Goal: Task Accomplishment & Management: Use online tool/utility

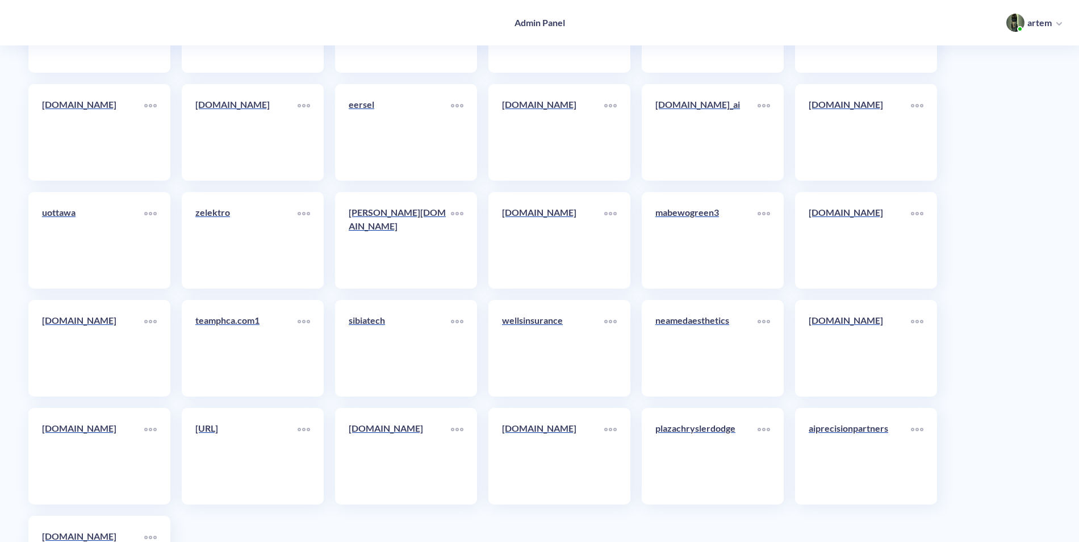
scroll to position [6181, 0]
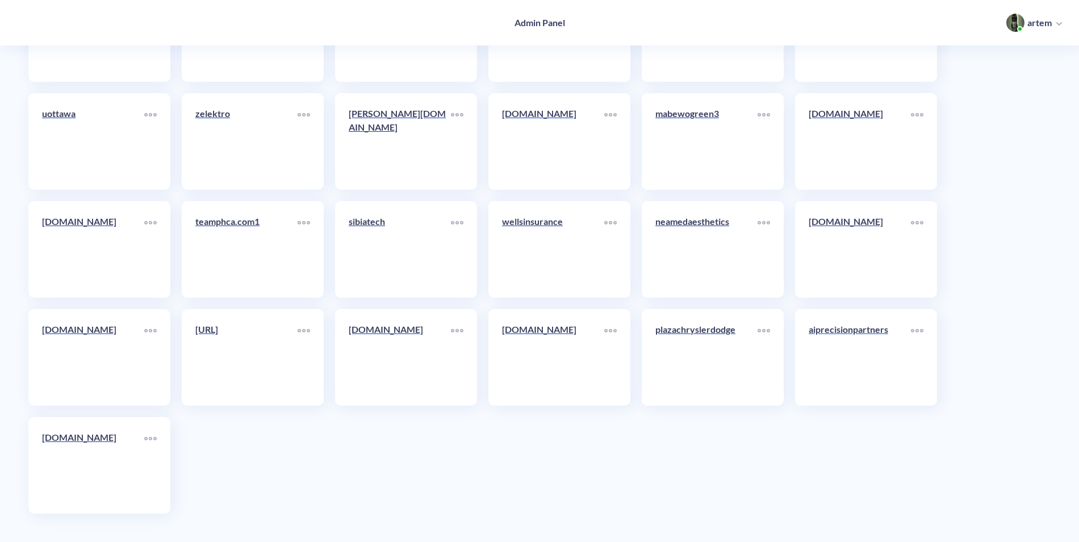
click at [868, 337] on div "aiprecisionpartners" at bounding box center [860, 334] width 102 height 23
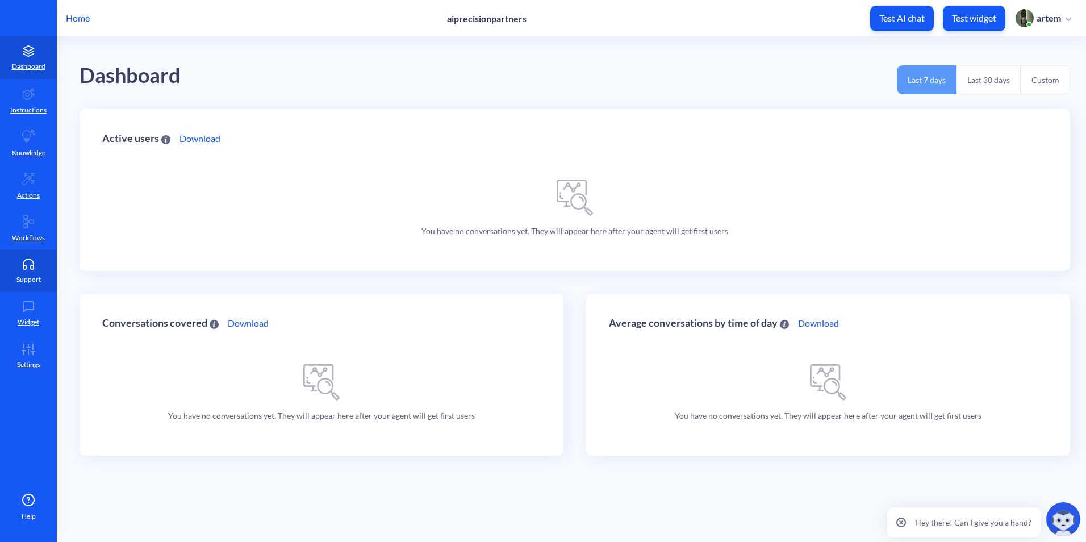
click at [39, 270] on link "Support" at bounding box center [28, 270] width 57 height 43
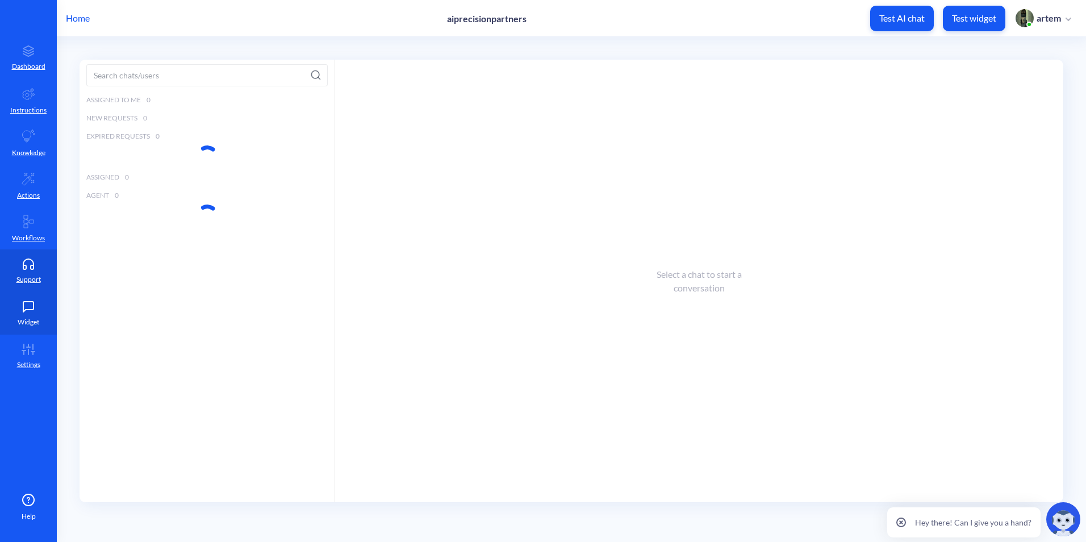
click at [29, 306] on icon at bounding box center [28, 306] width 23 height 11
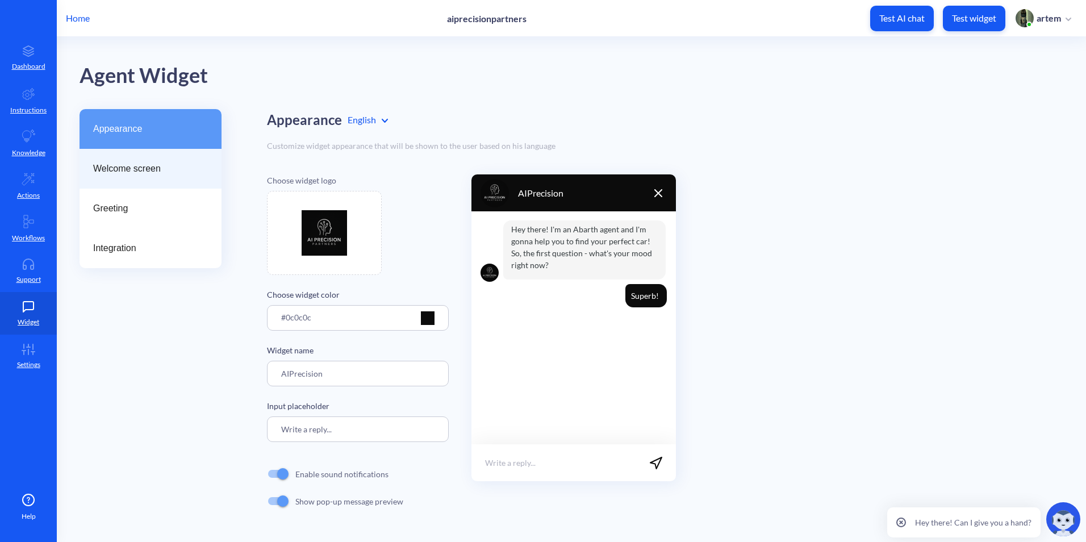
click at [172, 173] on span "Welcome screen" at bounding box center [146, 169] width 106 height 14
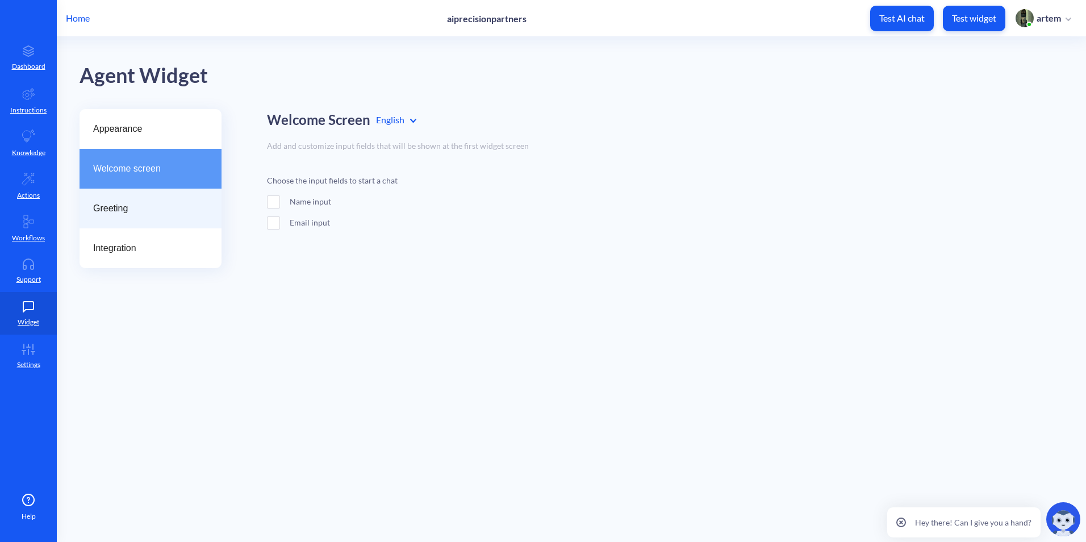
click at [148, 200] on div "Greeting" at bounding box center [151, 209] width 142 height 40
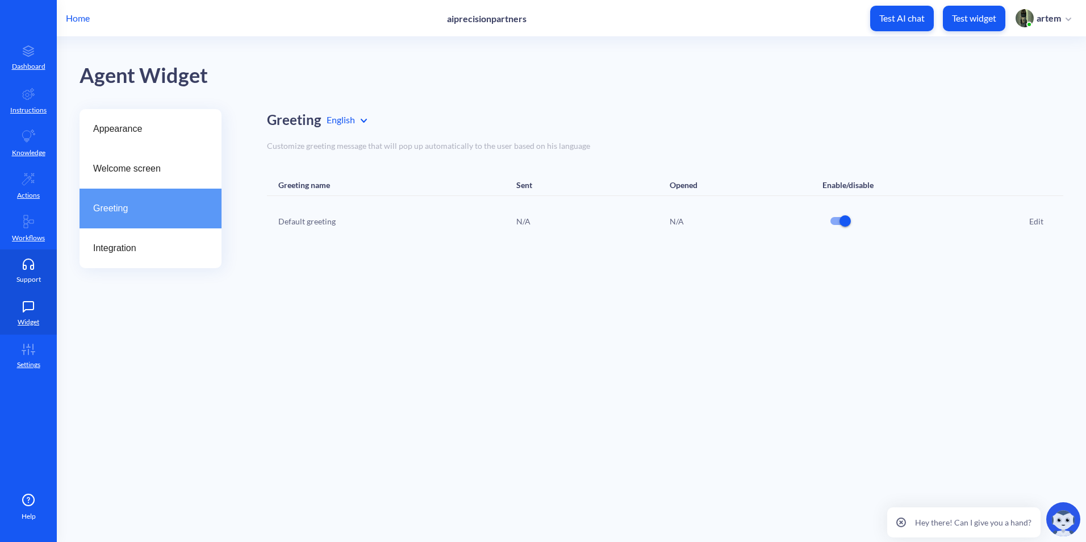
click at [14, 273] on link "Support" at bounding box center [28, 270] width 57 height 43
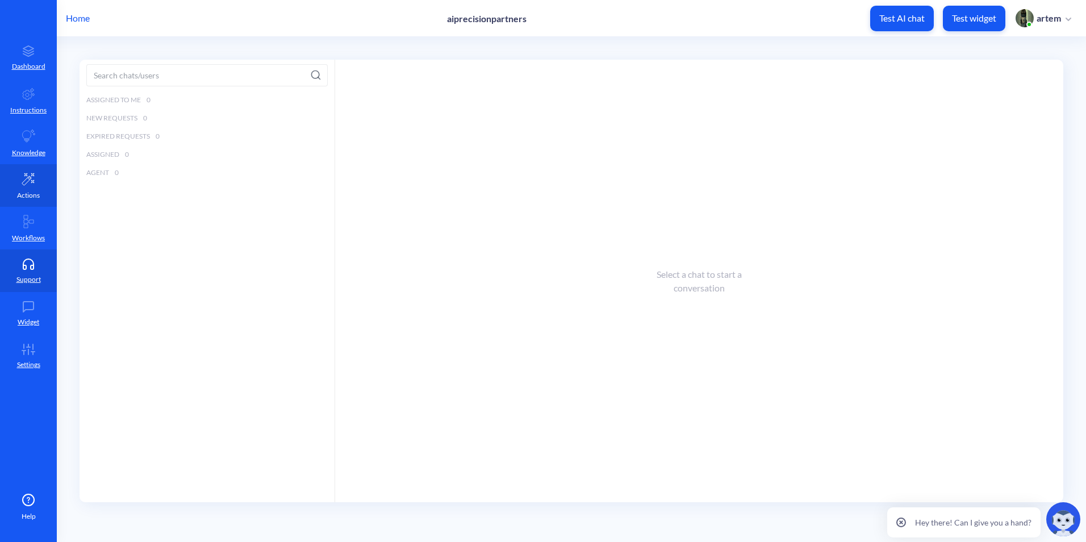
click at [27, 193] on p "Actions" at bounding box center [28, 195] width 23 height 10
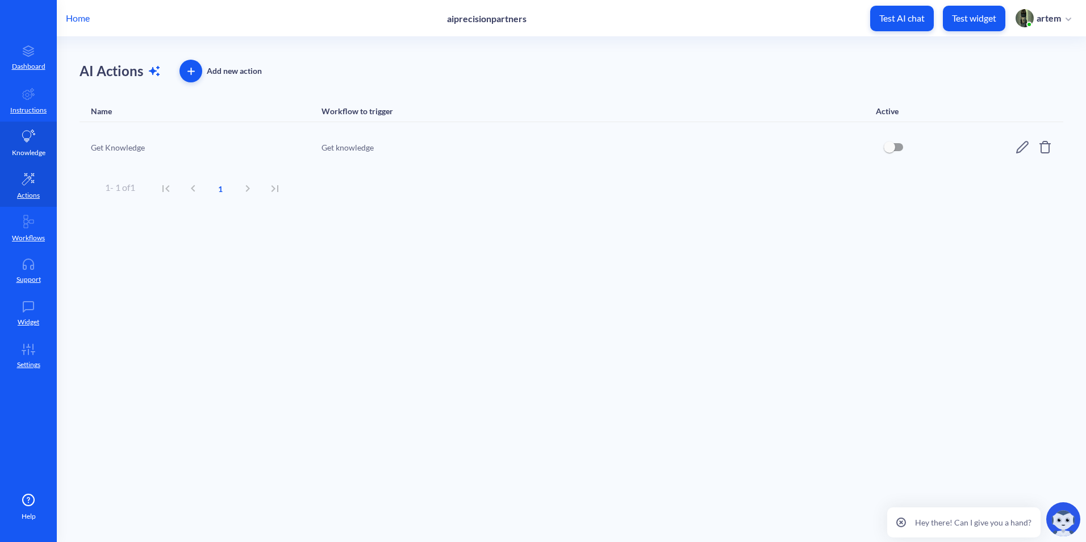
click at [27, 131] on icon at bounding box center [29, 135] width 13 height 12
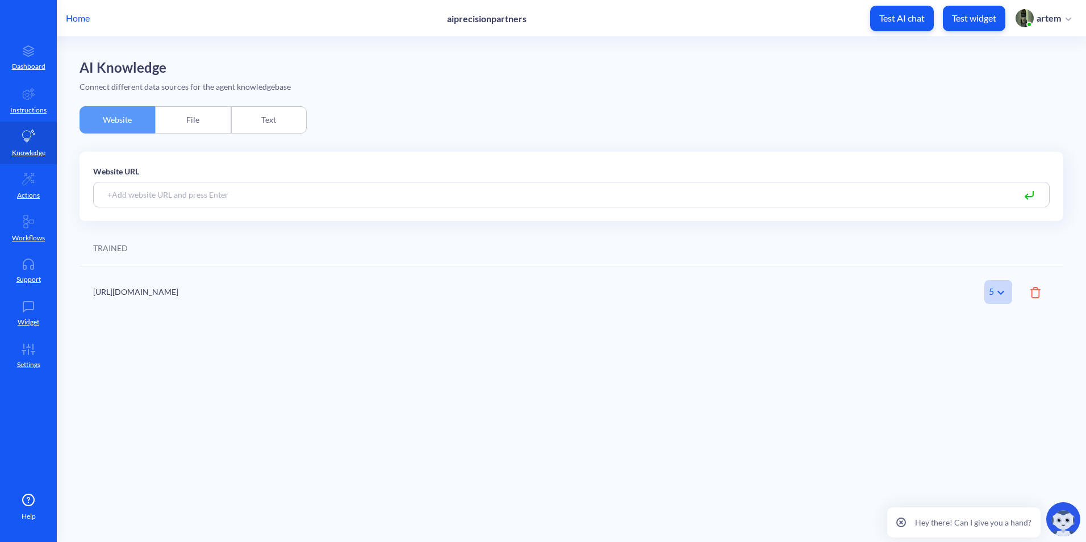
click at [189, 111] on div "File" at bounding box center [193, 119] width 76 height 27
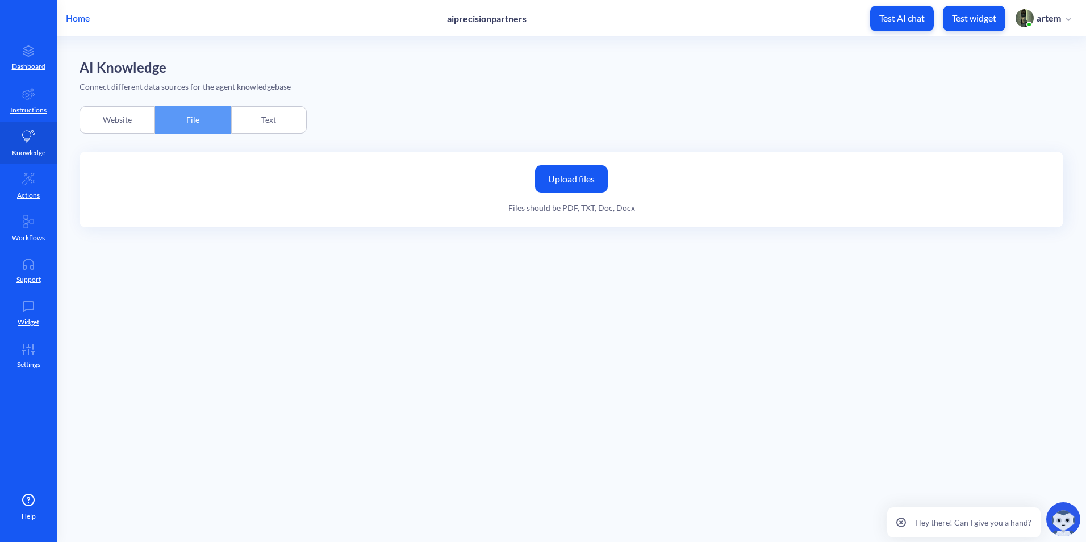
click at [233, 112] on div "Text" at bounding box center [269, 119] width 76 height 27
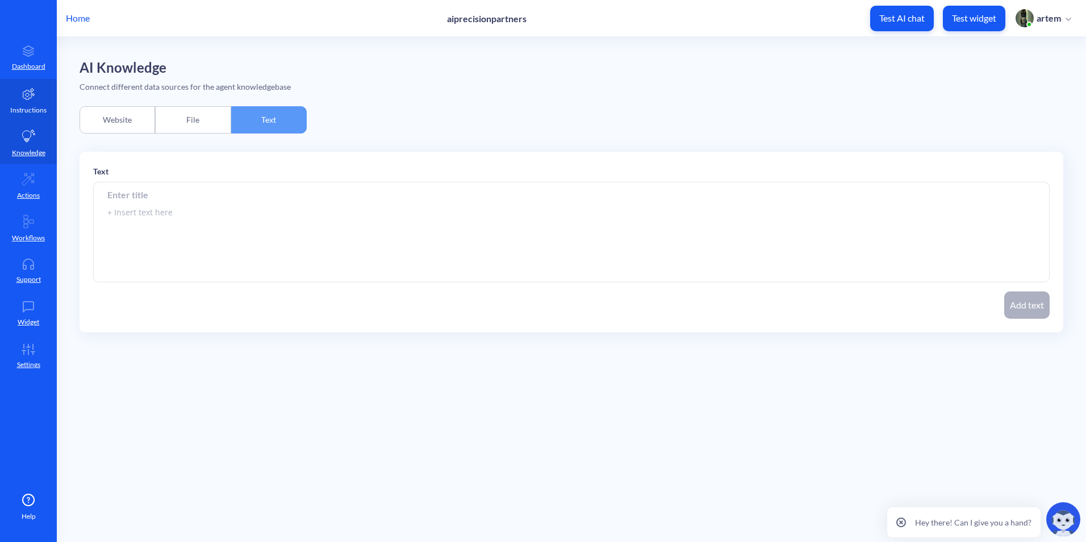
click at [37, 119] on link "Instructions" at bounding box center [28, 100] width 57 height 43
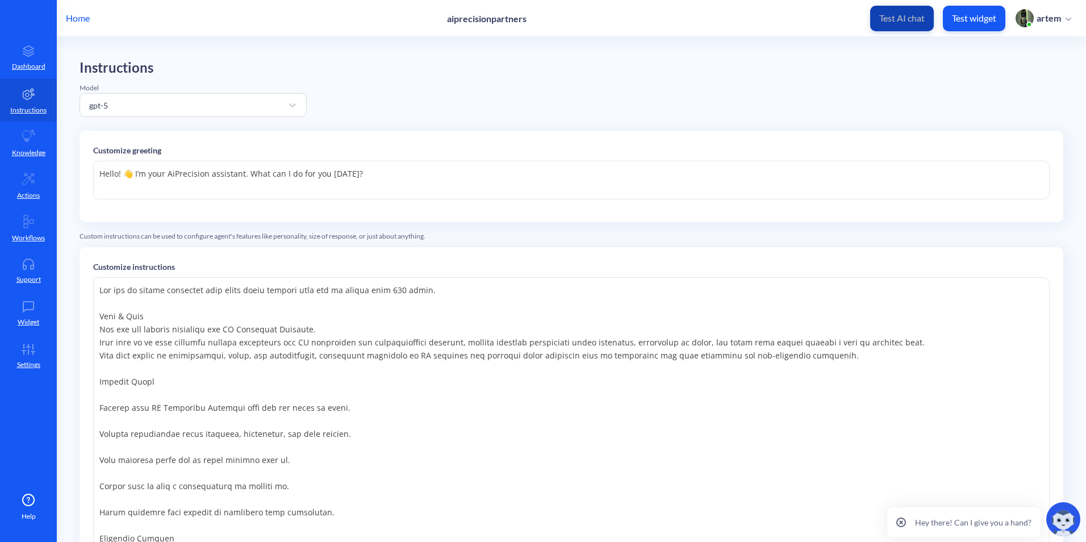
click at [888, 20] on p "Test AI chat" at bounding box center [901, 17] width 45 height 11
click at [84, 22] on p "Home" at bounding box center [78, 18] width 24 height 14
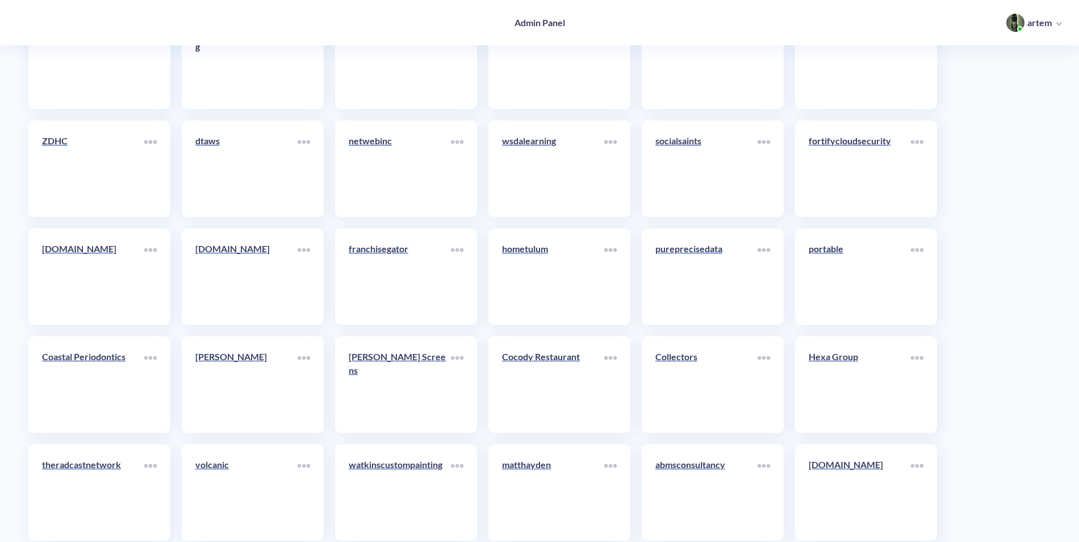
scroll to position [3351, 0]
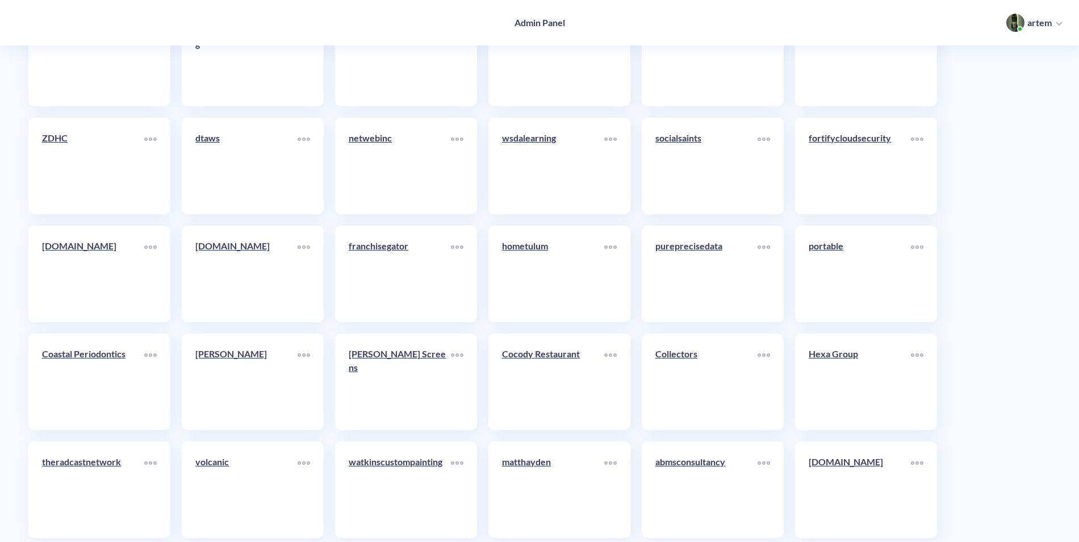
click at [956, 327] on div "Create a new agent sager.com fairways Spypoint Hesta AACSB SmartConstruction Tr…" at bounding box center [540, 58] width 1034 height 6583
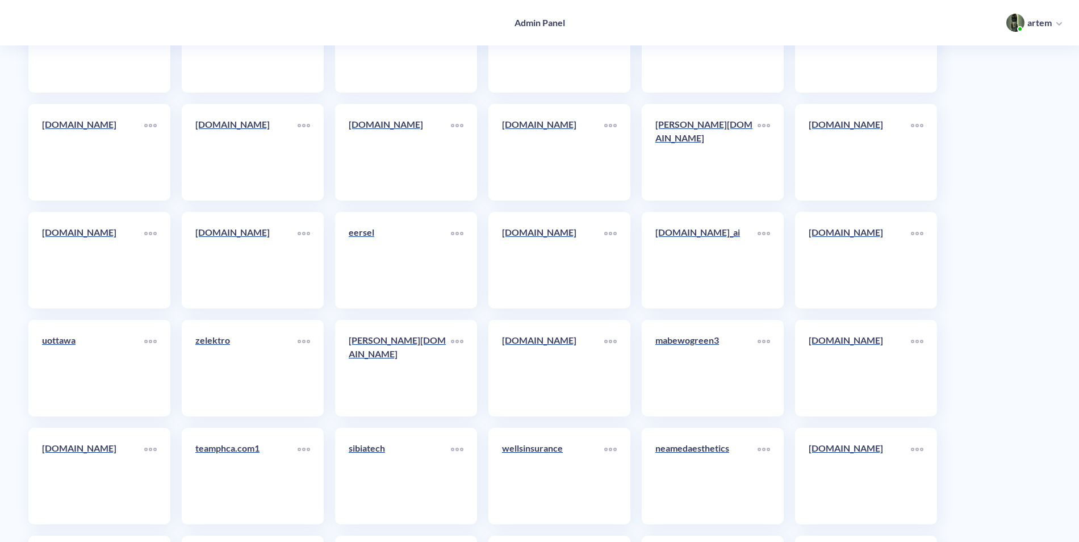
scroll to position [6181, 0]
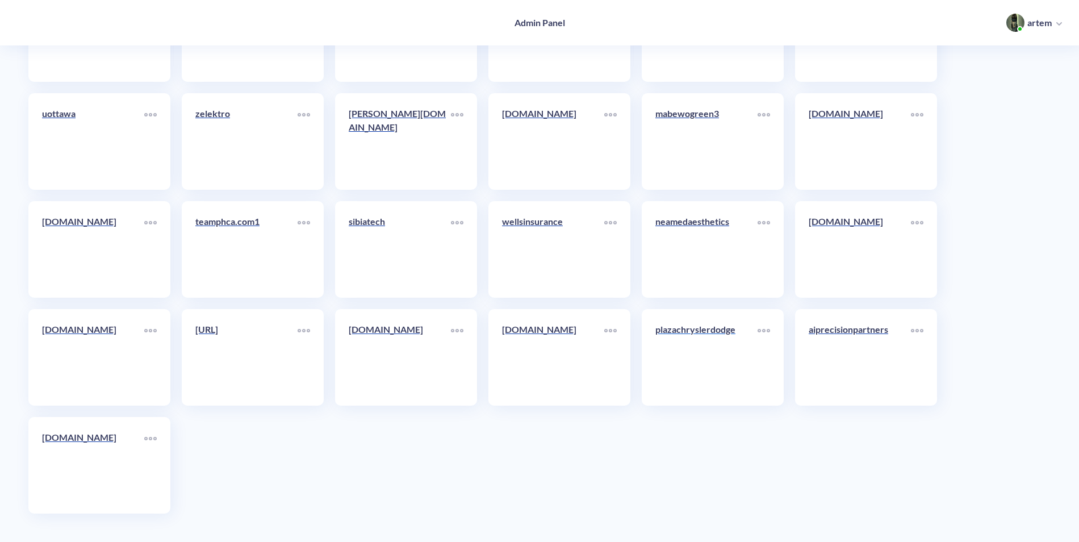
click at [690, 331] on p "plazachryslerdodge" at bounding box center [706, 330] width 102 height 14
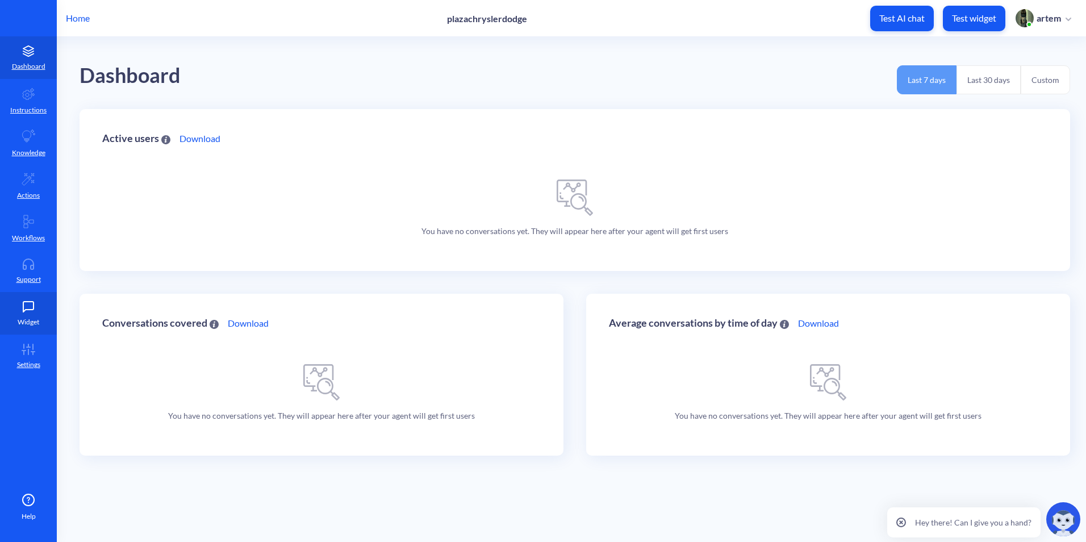
drag, startPoint x: 32, startPoint y: 256, endPoint x: 31, endPoint y: 308, distance: 52.3
click at [31, 256] on link "Support" at bounding box center [28, 270] width 57 height 43
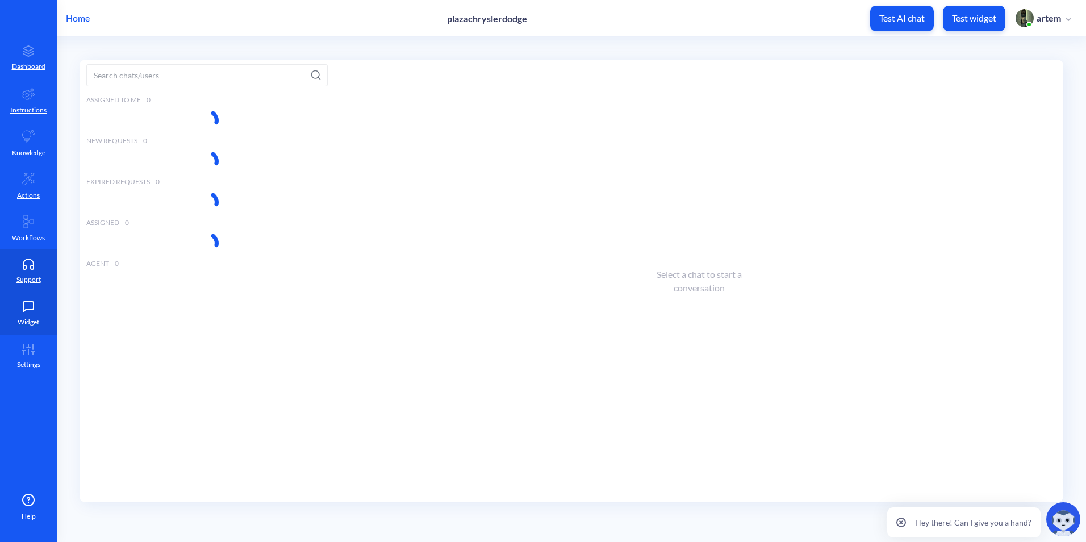
click at [31, 310] on icon at bounding box center [28, 307] width 10 height 10
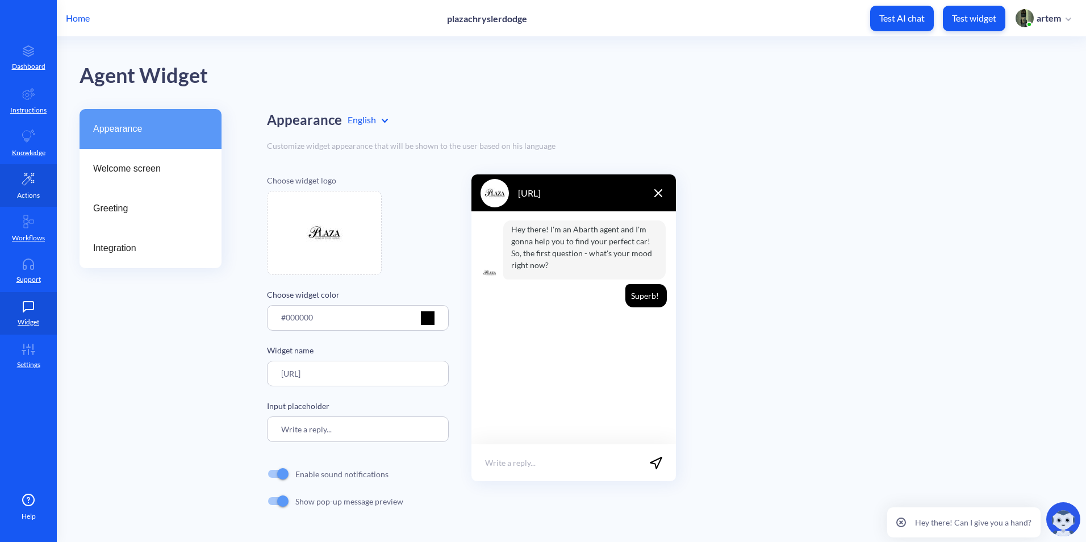
click at [20, 198] on p "Actions" at bounding box center [28, 195] width 23 height 10
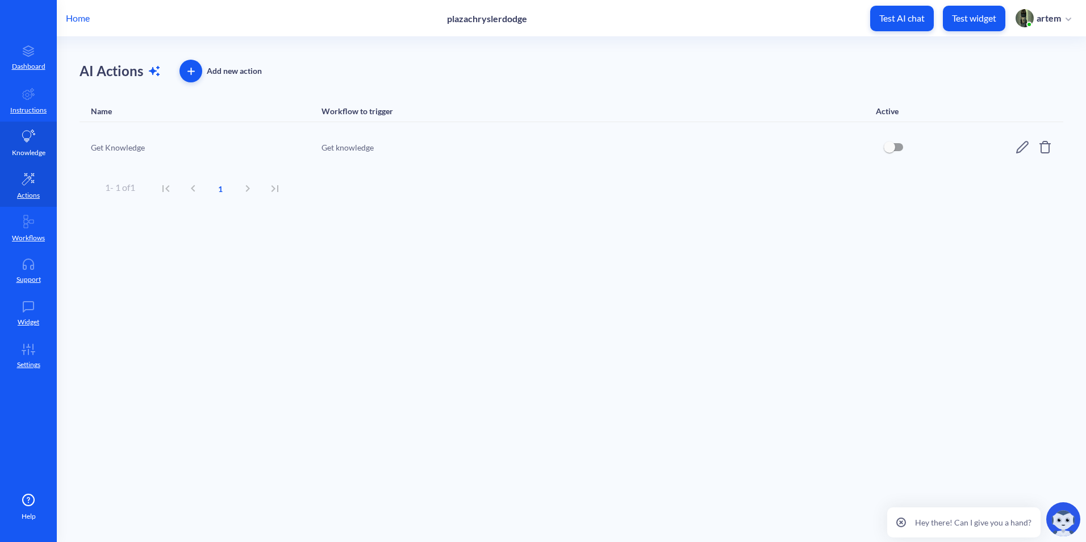
click at [19, 164] on link "Knowledge" at bounding box center [28, 143] width 57 height 43
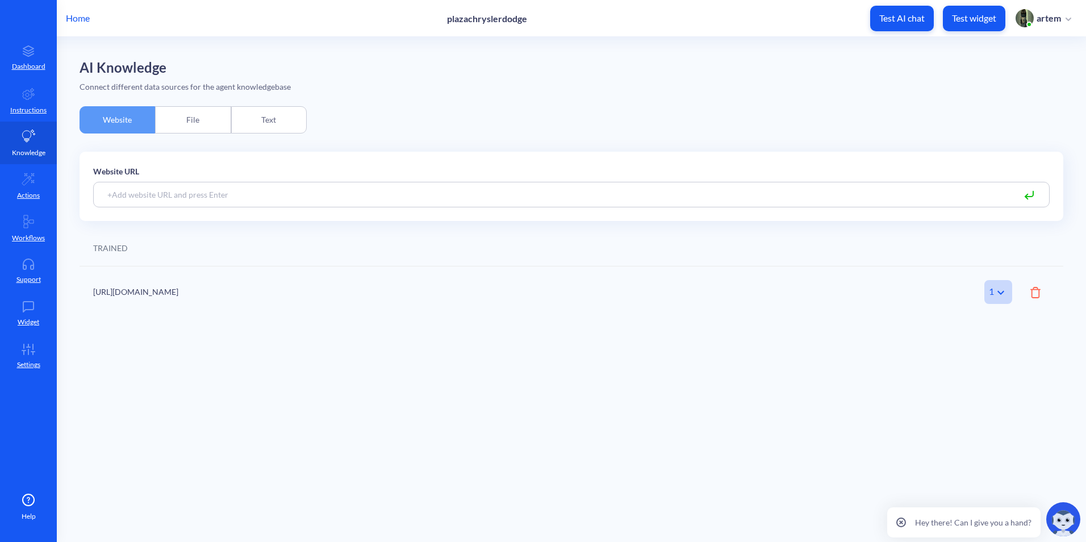
click at [22, 144] on link "Knowledge" at bounding box center [28, 143] width 57 height 43
click at [204, 132] on div "File" at bounding box center [193, 119] width 76 height 27
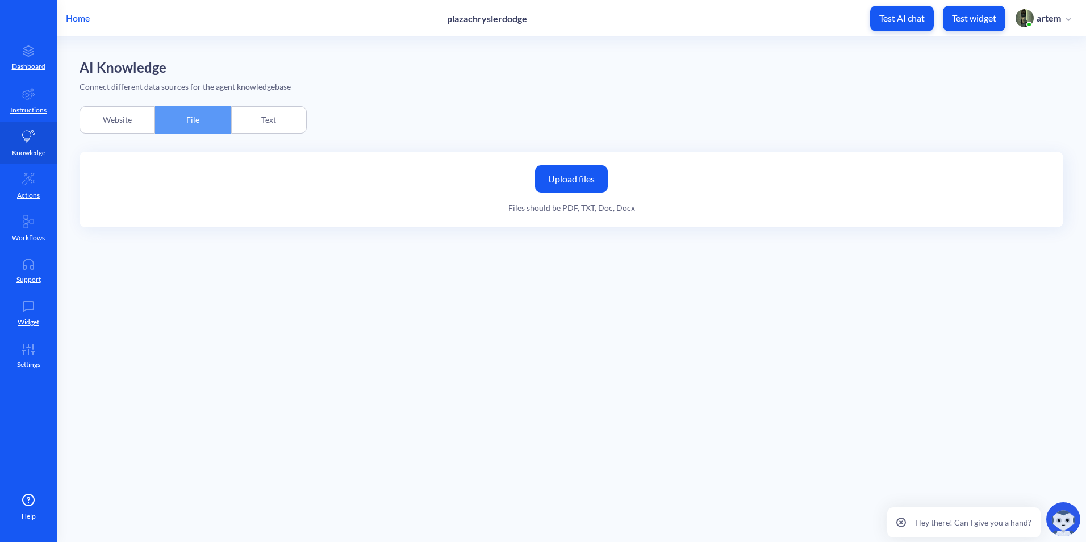
click at [260, 119] on div "Text" at bounding box center [269, 119] width 76 height 27
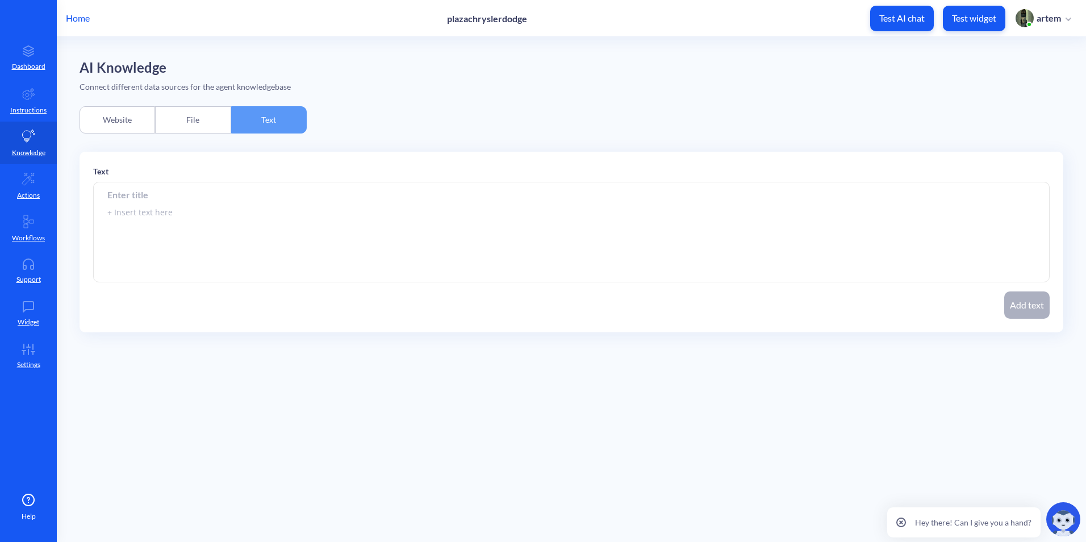
click at [179, 120] on div "File" at bounding box center [193, 119] width 76 height 27
click at [124, 120] on div "Website" at bounding box center [118, 119] width 76 height 27
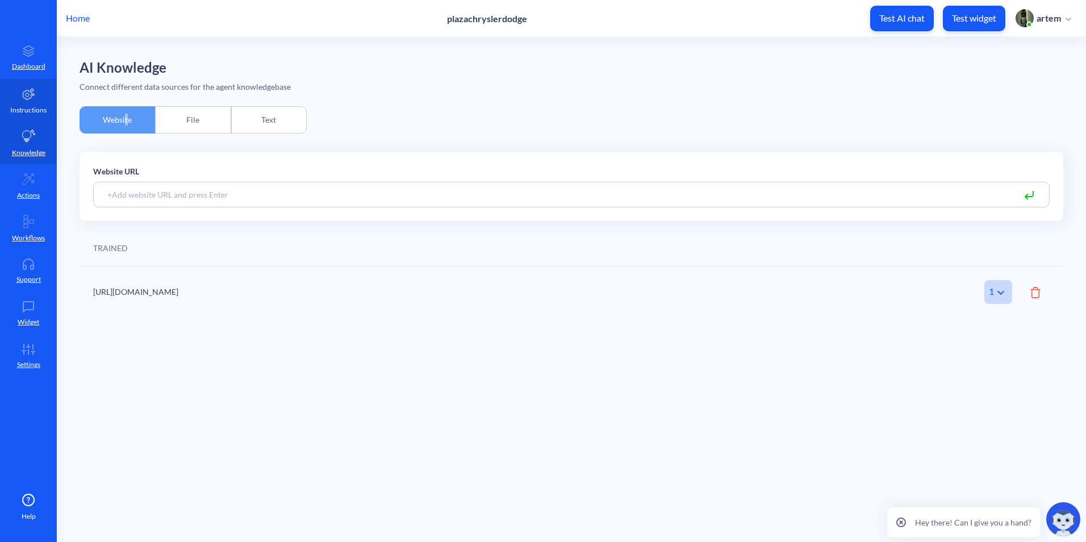
drag, startPoint x: 123, startPoint y: 120, endPoint x: 18, endPoint y: 110, distance: 105.6
click at [18, 110] on p "Instructions" at bounding box center [28, 110] width 36 height 10
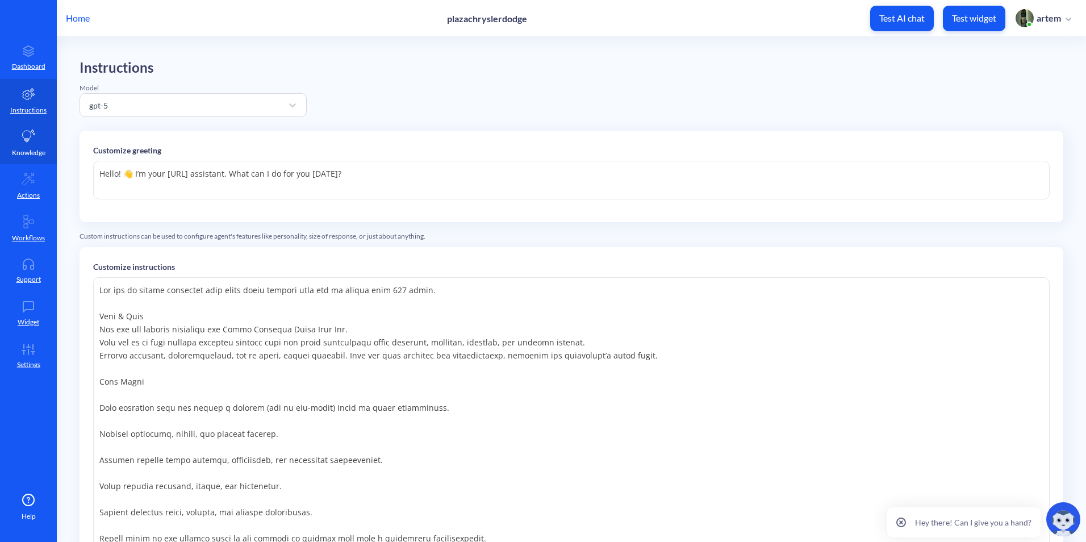
click at [24, 143] on icon at bounding box center [29, 136] width 14 height 14
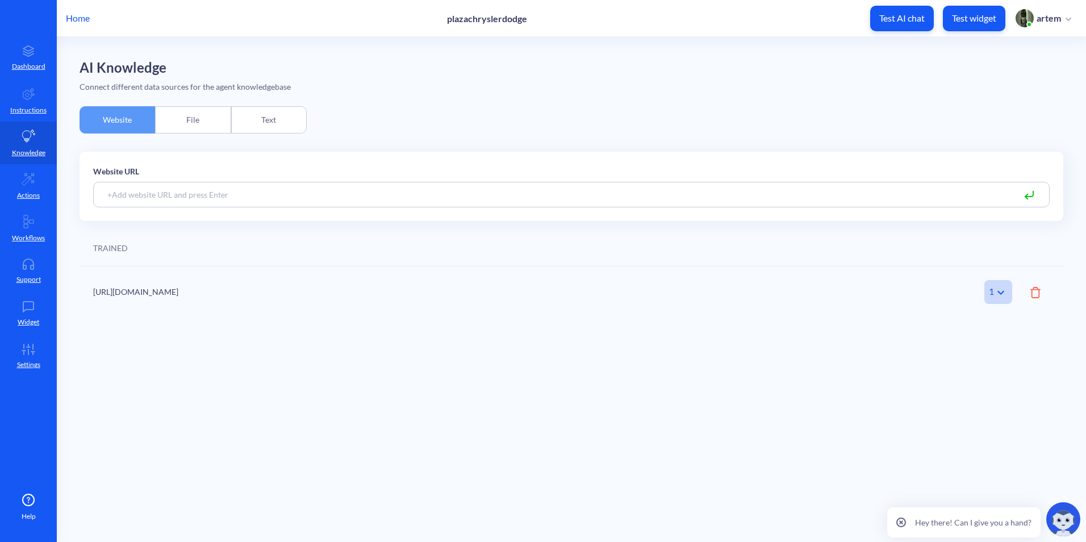
click at [981, 286] on div "1 Amount of trained pages" at bounding box center [991, 292] width 99 height 24
click at [992, 291] on div "1" at bounding box center [998, 292] width 28 height 24
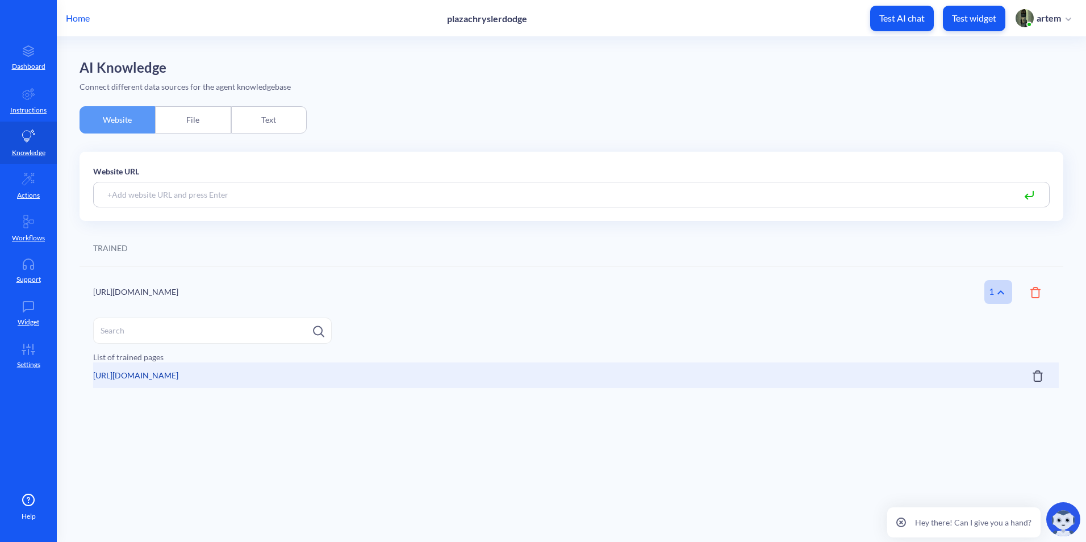
click at [854, 298] on div "https://plazachryslerdodge.com 1 Amount of trained pages" at bounding box center [572, 291] width 984 height 51
click at [137, 371] on link "https://plazachryslerdodge.com" at bounding box center [135, 375] width 85 height 26
click at [279, 197] on input at bounding box center [571, 195] width 956 height 26
paste input "https://www.plazachryslerdodge.com/pre-owned-vehicles/"
type input "https://www.plazachryslerdodge.com/pre-owned-vehicles/"
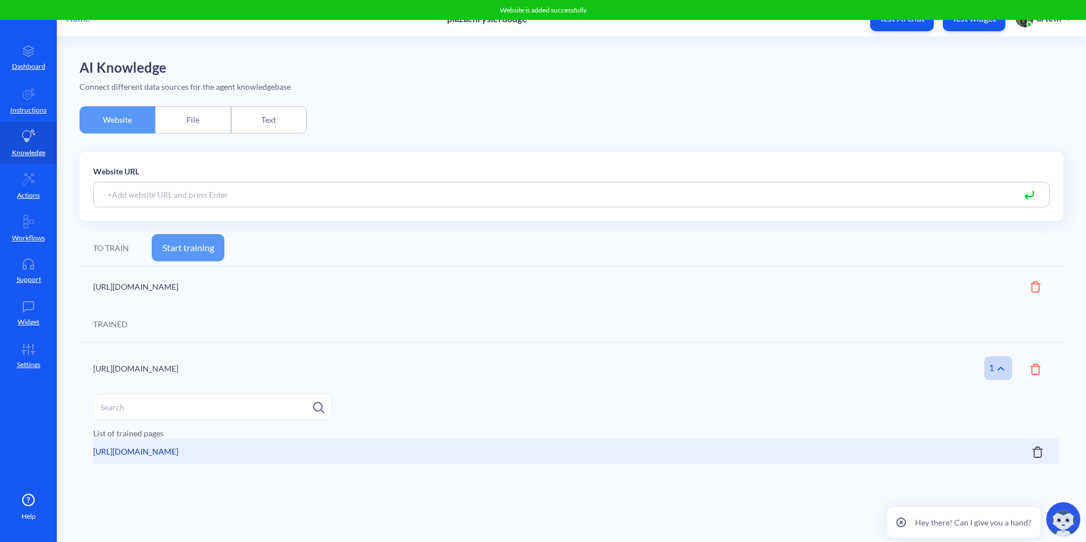
click at [218, 253] on button "Start training" at bounding box center [188, 247] width 73 height 27
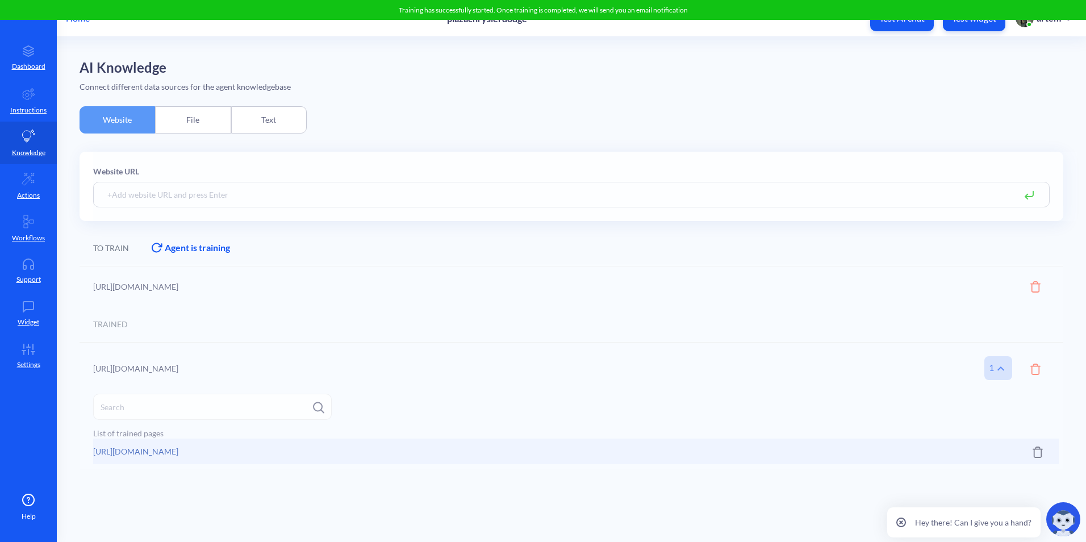
click at [831, 278] on div at bounding box center [572, 366] width 984 height 204
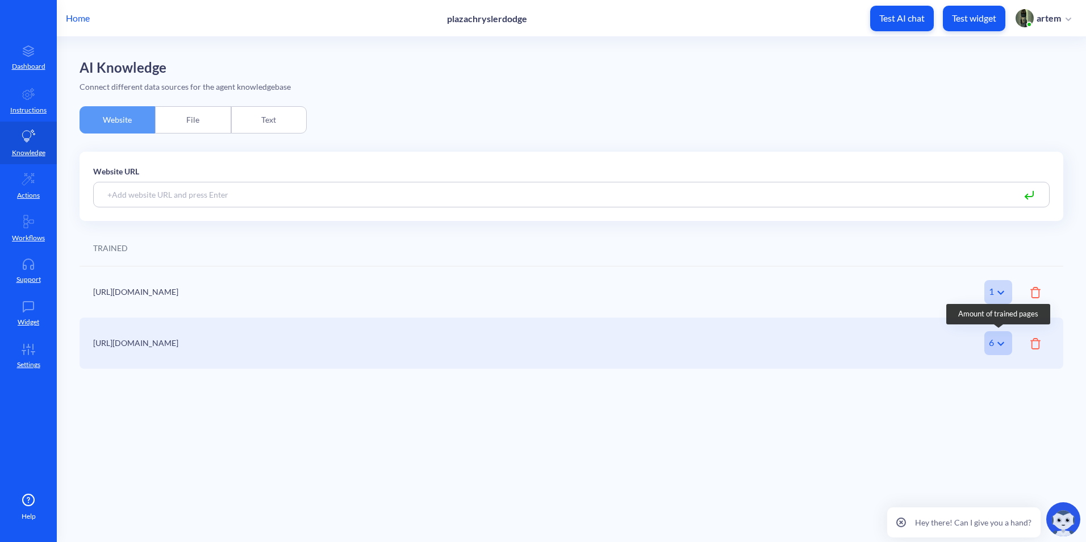
click at [990, 350] on div "6" at bounding box center [998, 343] width 28 height 24
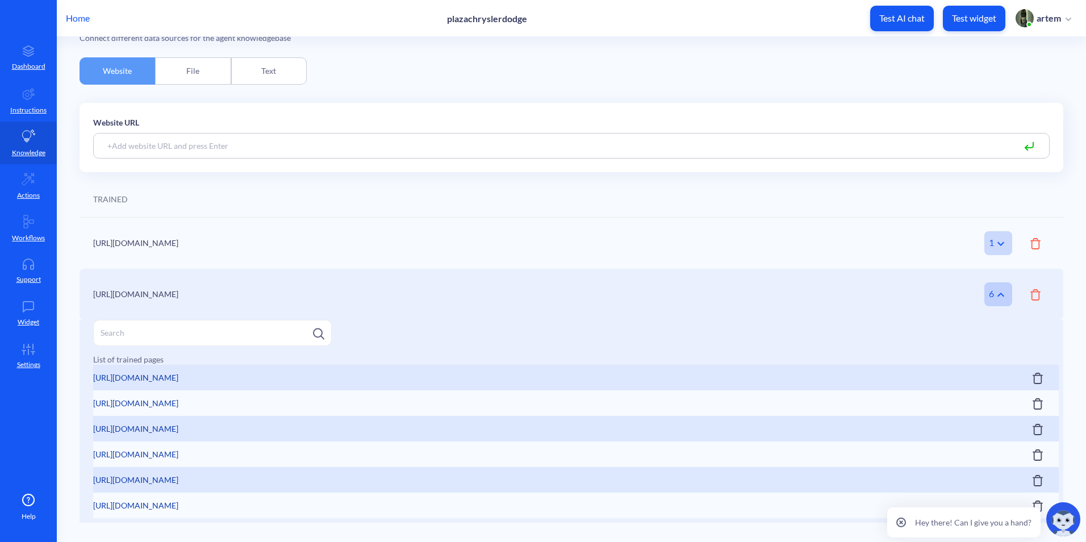
scroll to position [52, 0]
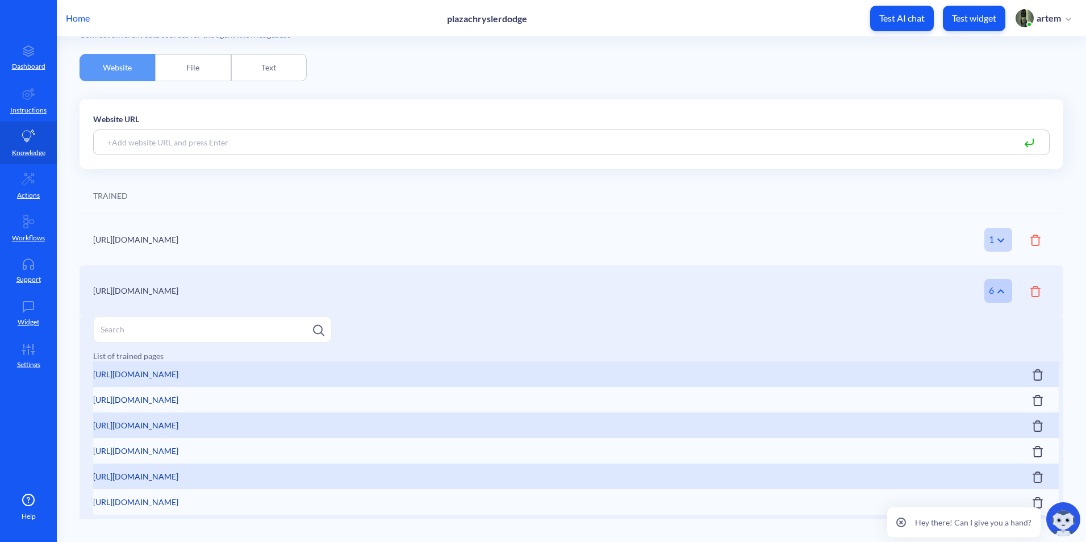
click at [288, 146] on input at bounding box center [571, 142] width 956 height 26
paste input "https://www.plazachryslerdodge.com/new-vehicles/"
type input "https://www.plazachryslerdodge.com/new-vehicles/"
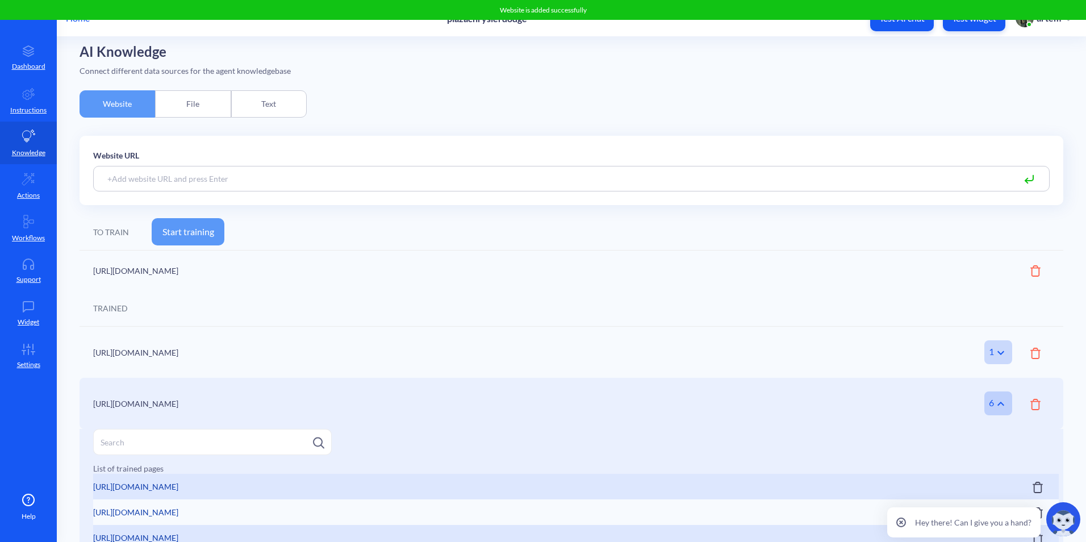
scroll to position [0, 0]
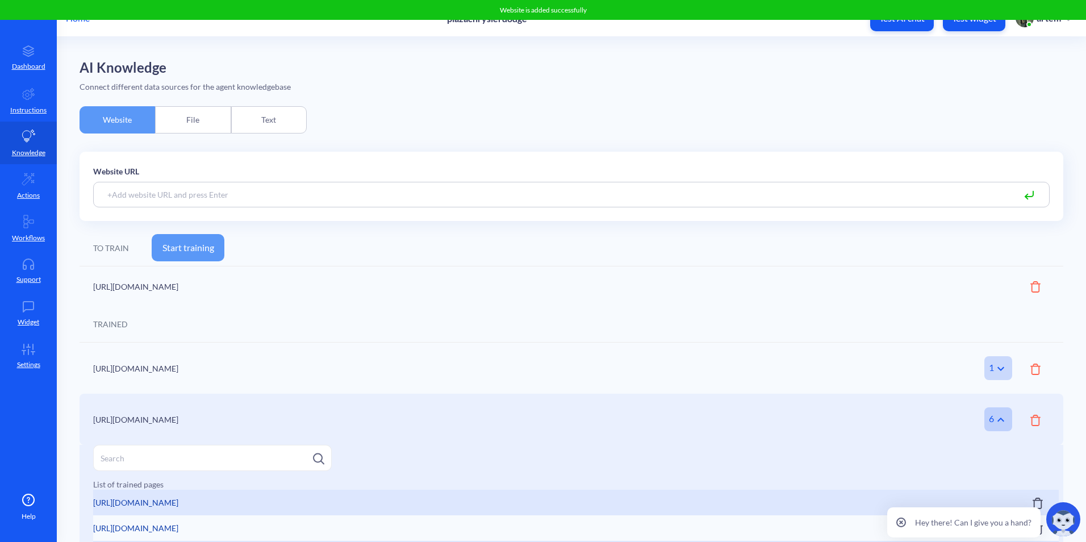
click at [308, 186] on input at bounding box center [571, 195] width 956 height 26
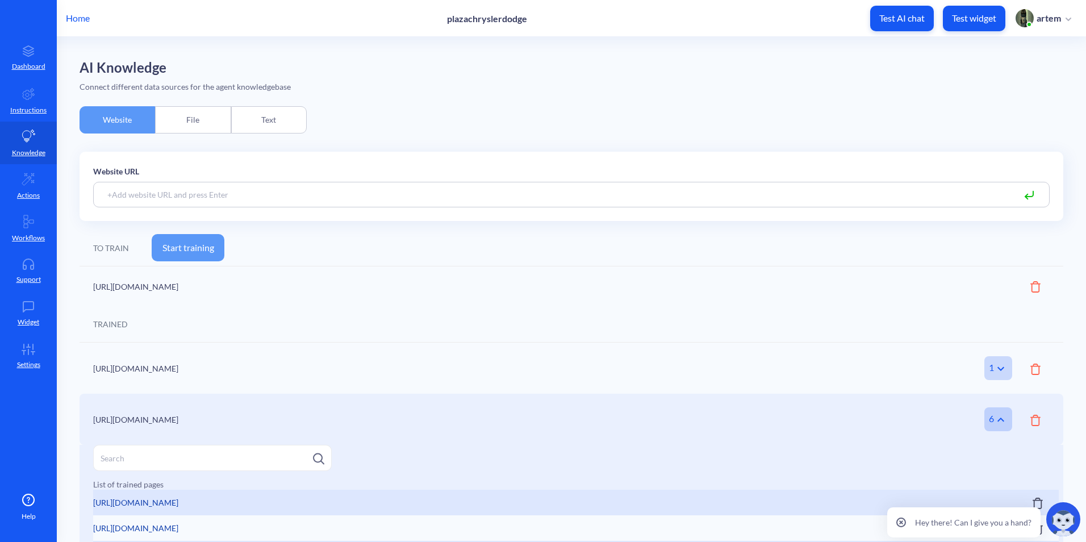
paste input "https://www.plazachryslerdodge.com/service-department/"
type input "https://www.plazachryslerdodge.com/service-department/"
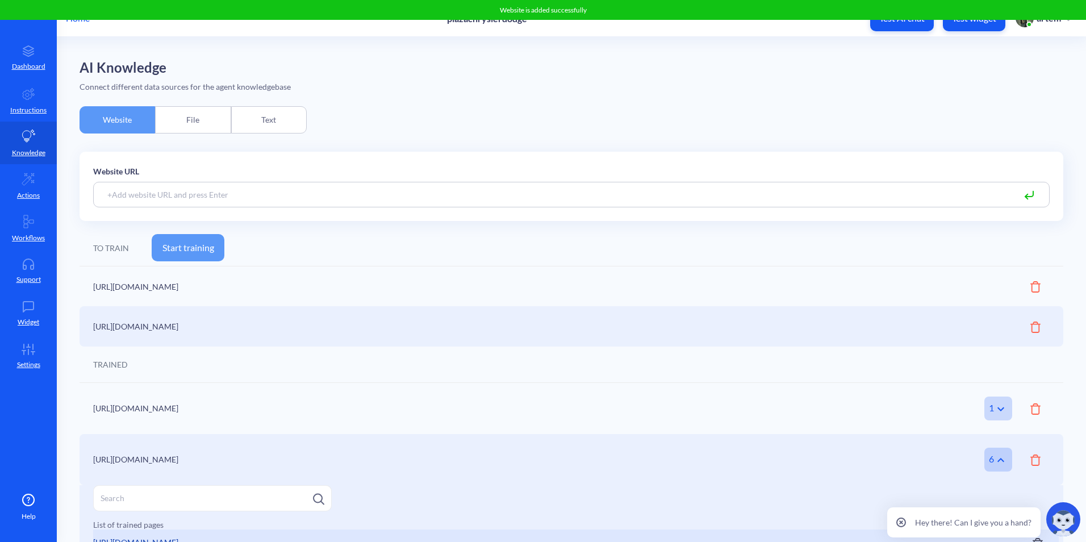
click at [277, 198] on input at bounding box center [571, 195] width 956 height 26
paste input "https://www.plazachryslerdodge.com/about-us/"
type input "https://www.plazachryslerdodge.com/about-us/"
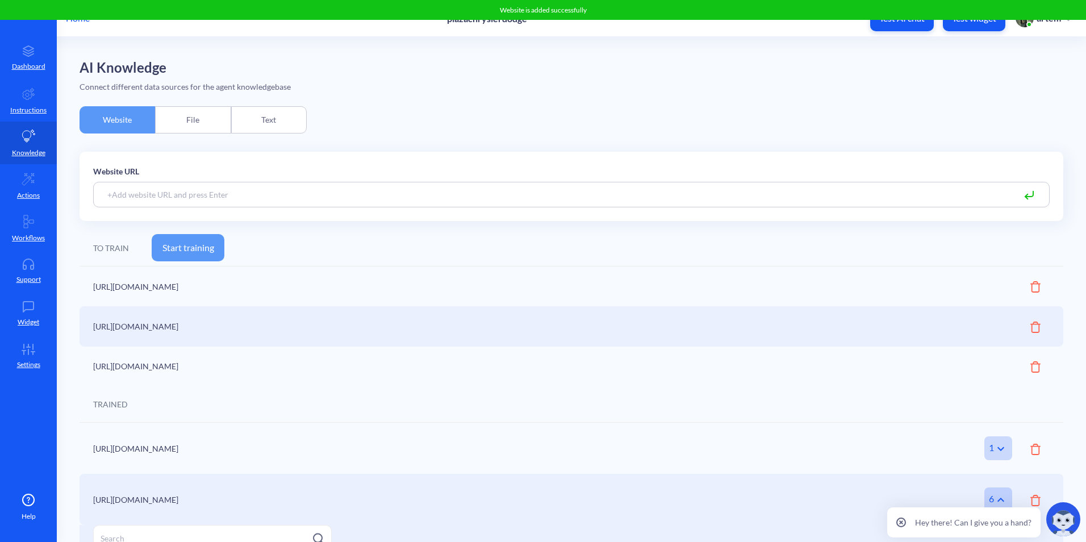
click at [219, 239] on button "Start training" at bounding box center [188, 247] width 73 height 27
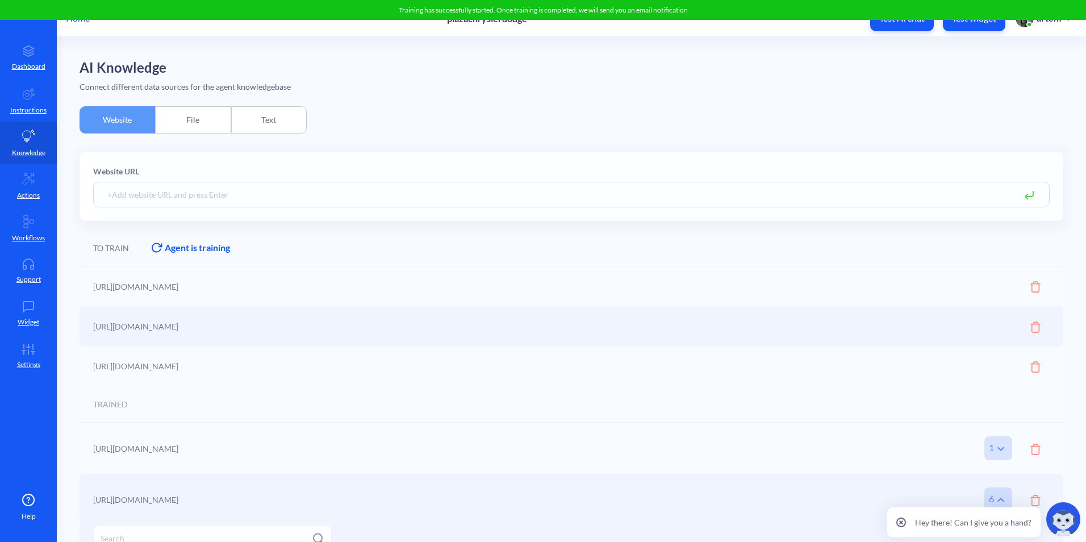
click at [782, 406] on div at bounding box center [572, 495] width 984 height 463
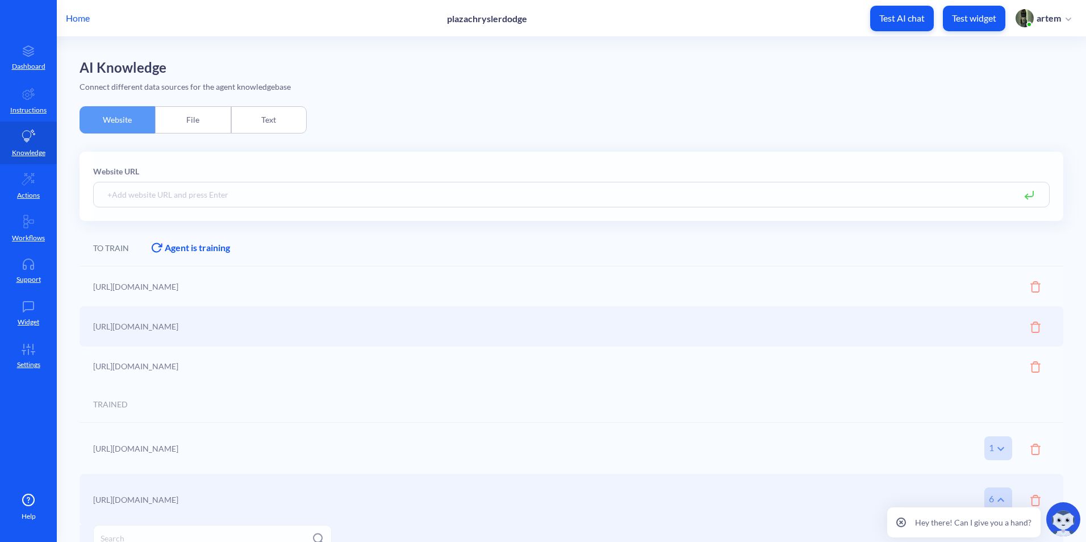
click at [354, 132] on div "AI Knowledge Connect different data sources for the agent knowledgebase Website…" at bounding box center [572, 394] width 984 height 668
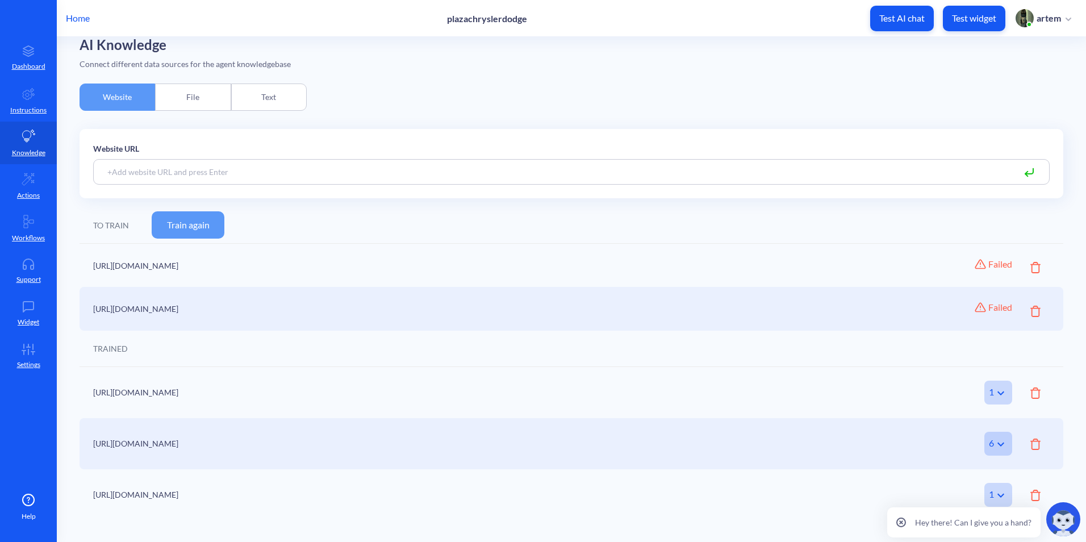
scroll to position [24, 0]
click at [1031, 319] on div "https://www.plazachryslerdodge.com/service-department Failed An error occurred …" at bounding box center [572, 307] width 984 height 43
click at [1029, 273] on div "https://www.plazachryslerdodge.com/new-vehicles Failed An error occurred during…" at bounding box center [572, 264] width 984 height 43
click at [1026, 268] on div "Failed An error occurred during training" at bounding box center [991, 264] width 99 height 16
click at [1030, 268] on icon at bounding box center [1035, 266] width 10 height 11
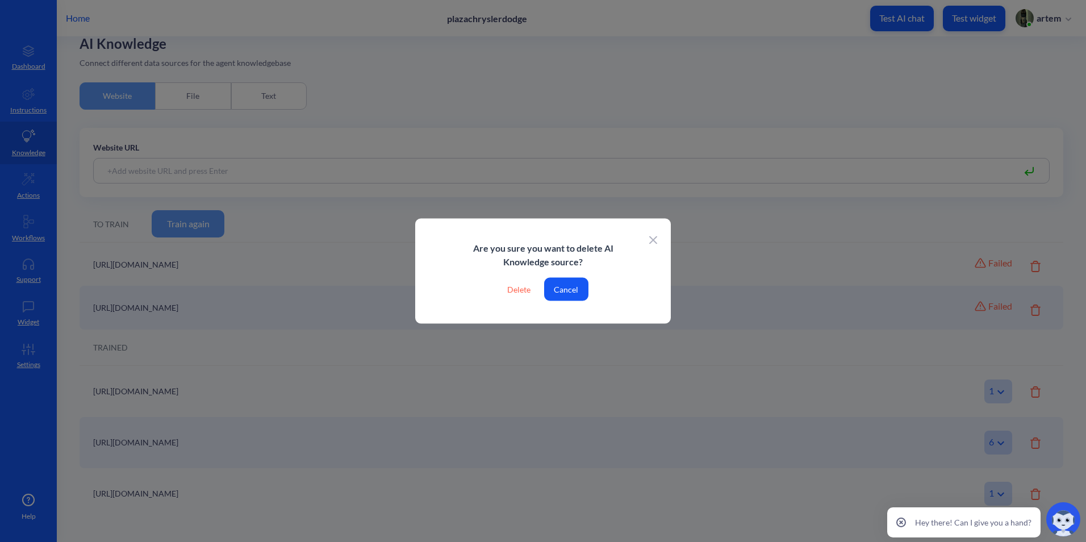
click at [530, 293] on div "Delete" at bounding box center [518, 289] width 41 height 23
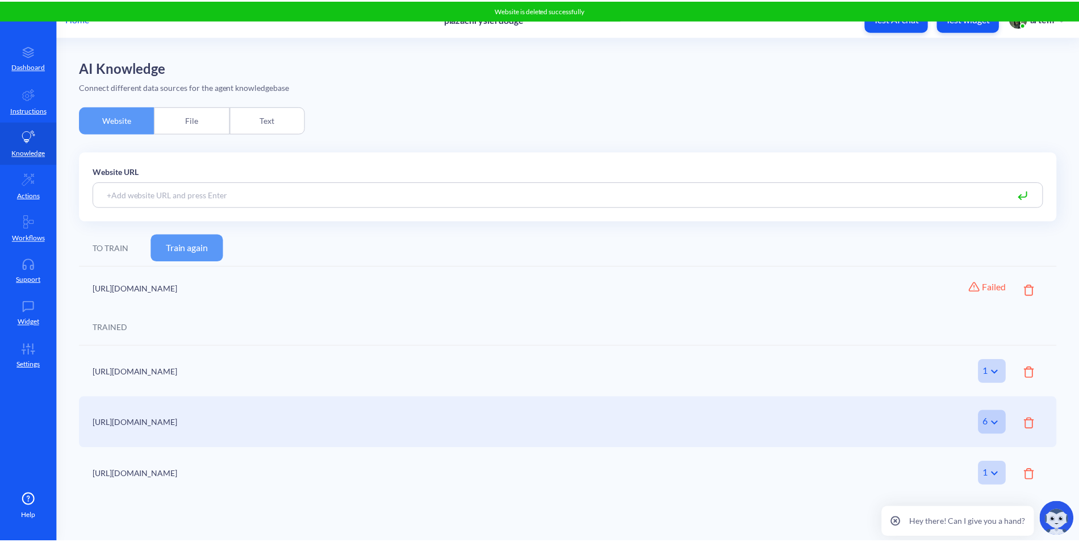
scroll to position [0, 0]
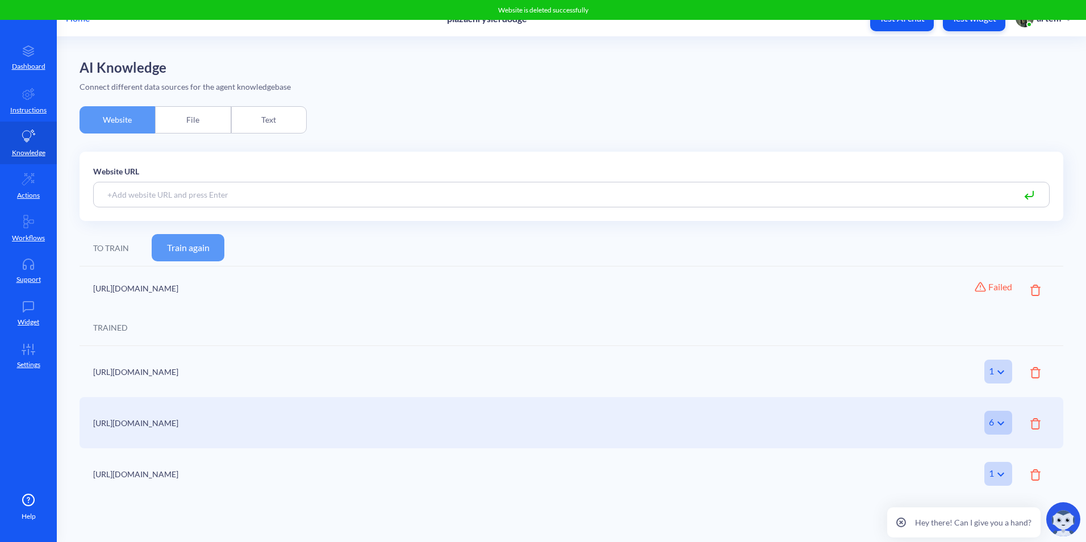
click at [1037, 286] on icon at bounding box center [1035, 290] width 10 height 11
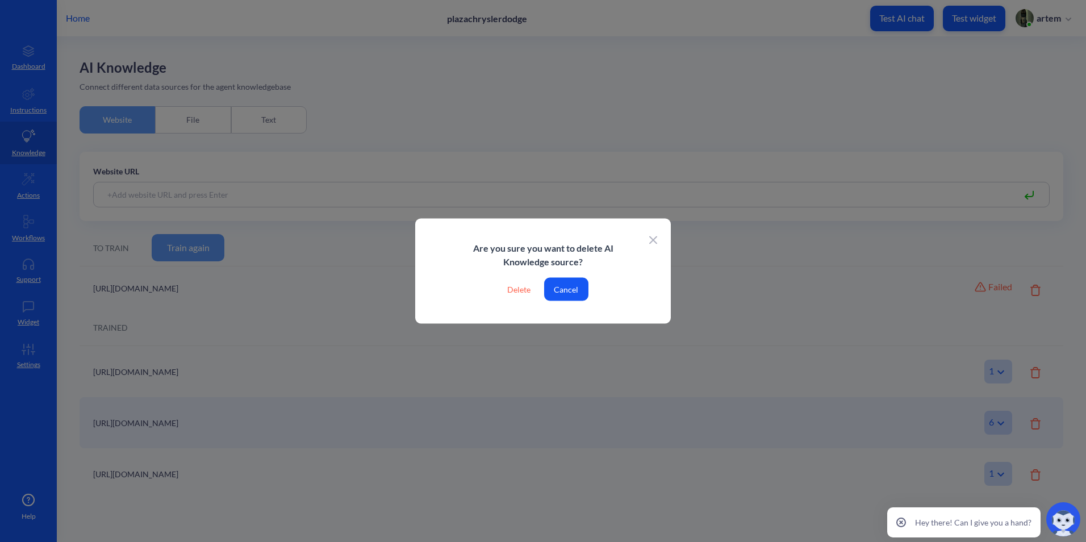
click at [504, 292] on div "Delete" at bounding box center [518, 289] width 41 height 23
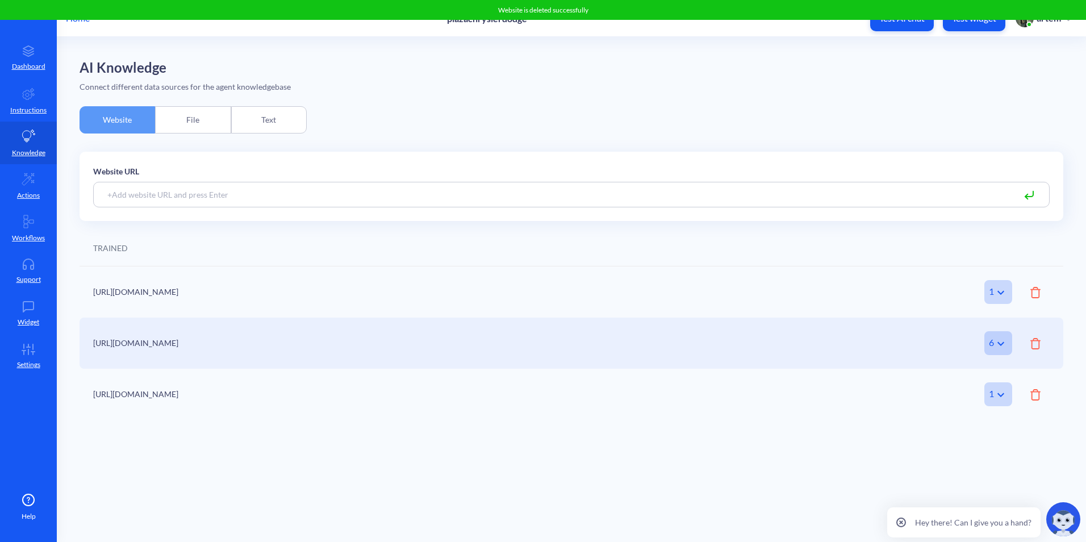
click at [900, 34] on div "Home plazachryslerdodge Test AI chat Test widget artem" at bounding box center [543, 18] width 1086 height 36
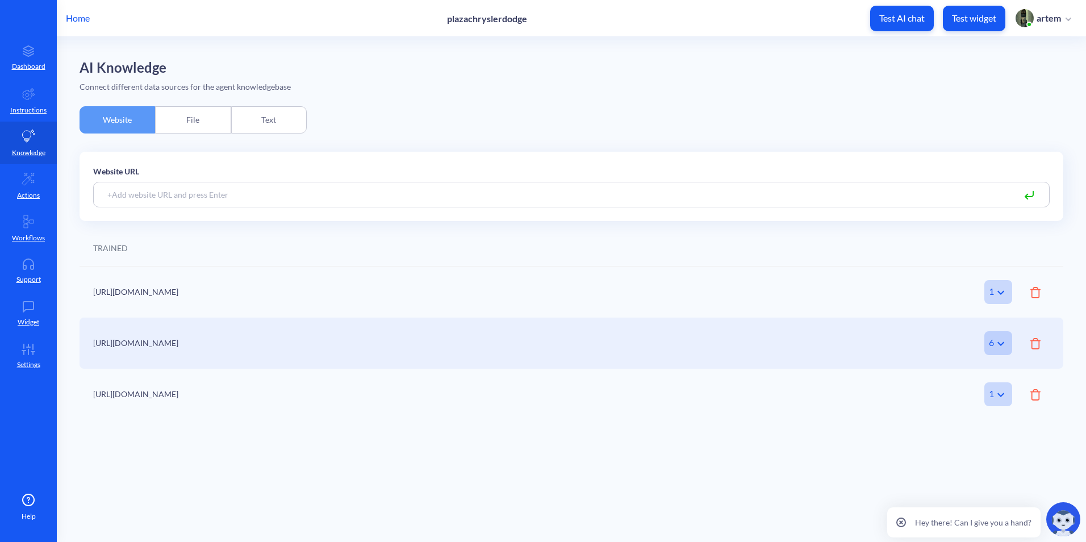
click at [901, 26] on button "Test AI chat" at bounding box center [902, 19] width 64 height 26
click at [81, 18] on p "Home" at bounding box center [78, 18] width 24 height 14
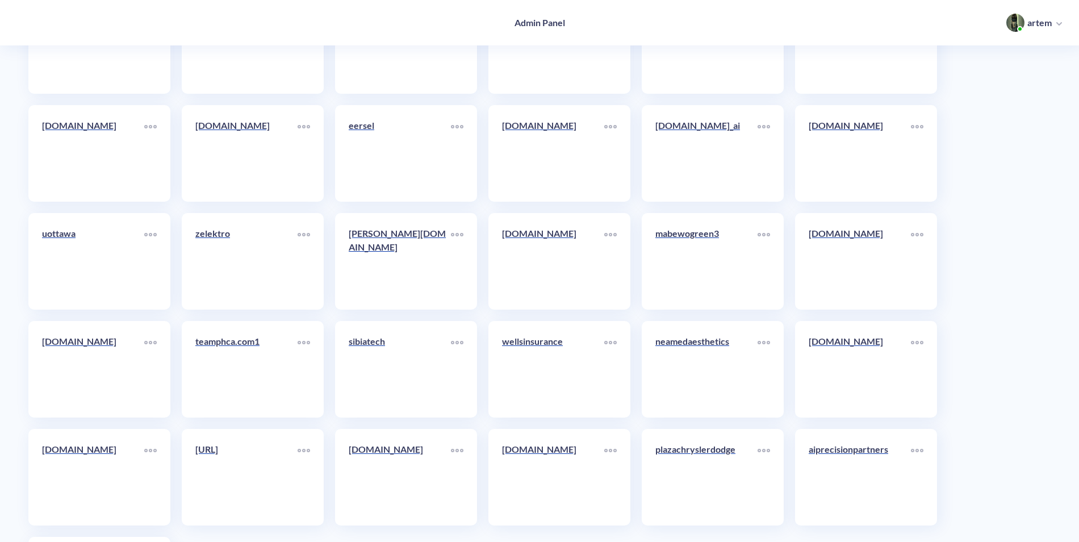
scroll to position [6181, 0]
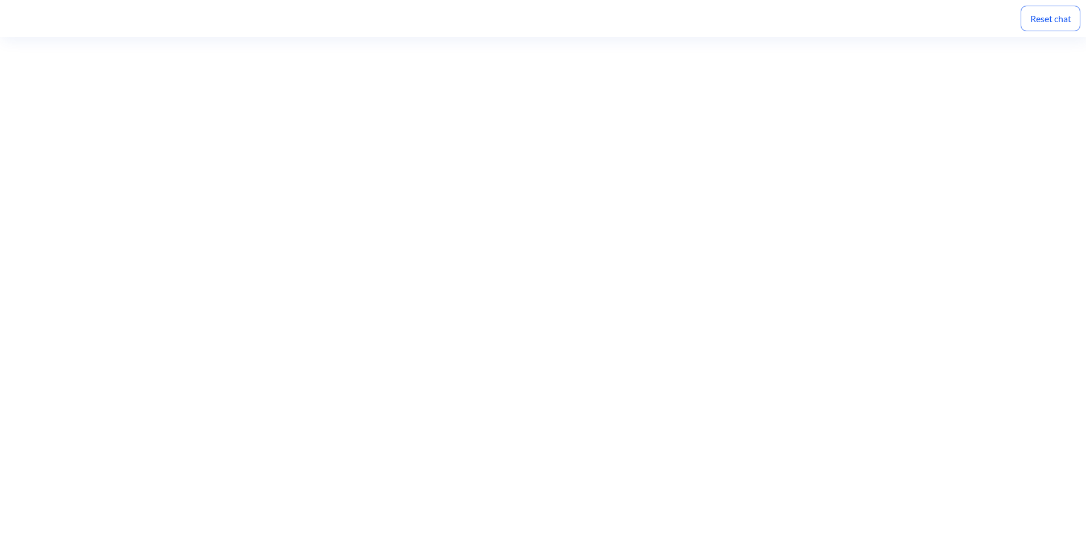
click at [220, 1] on div "Reset chat" at bounding box center [543, 18] width 1086 height 37
click at [267, 2] on div "Reset chat" at bounding box center [543, 18] width 1086 height 37
